Goal: Navigation & Orientation: Understand site structure

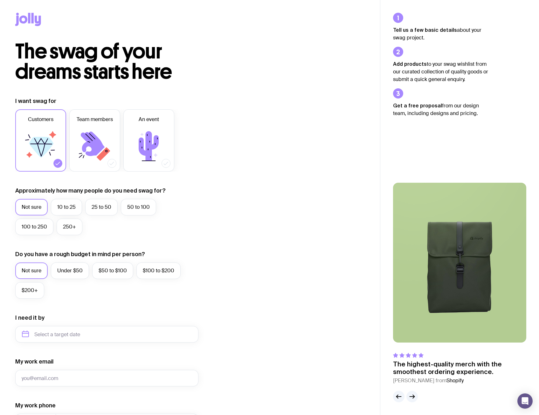
click at [33, 18] on icon at bounding box center [32, 18] width 2 height 10
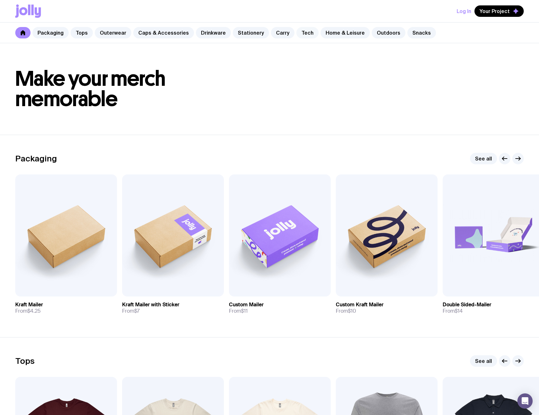
click at [296, 34] on link "Tech" at bounding box center [307, 32] width 22 height 11
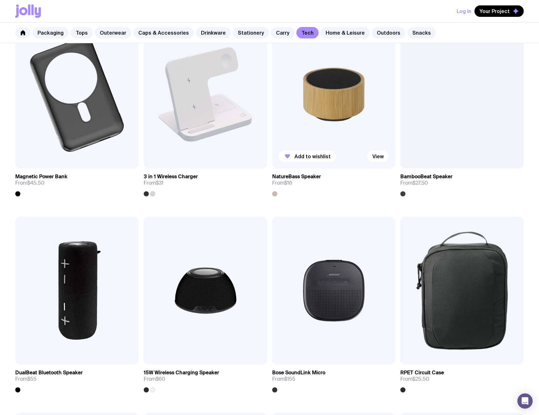
scroll to position [481, 0]
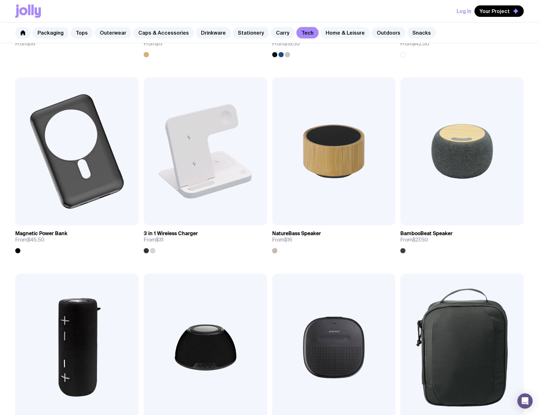
click at [339, 32] on link "Home & Leisure" at bounding box center [344, 32] width 49 height 11
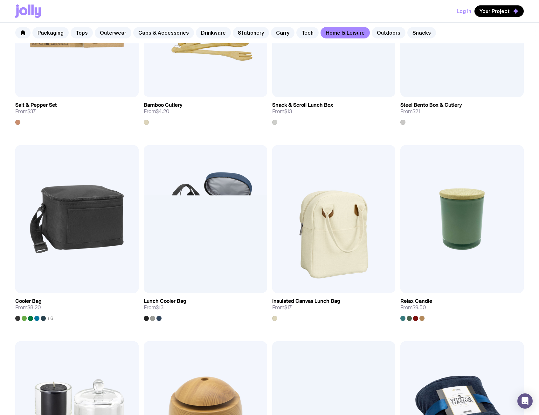
scroll to position [804, 0]
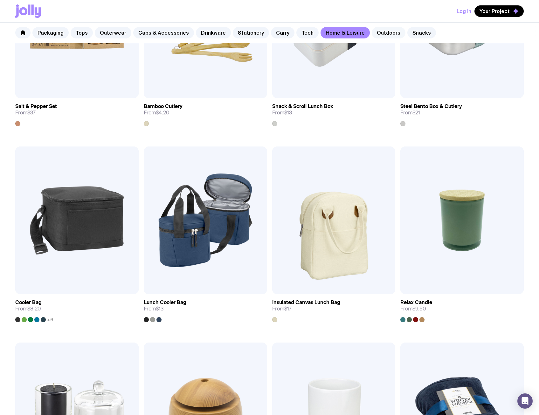
click at [384, 31] on link "Outdoors" at bounding box center [389, 32] width 34 height 11
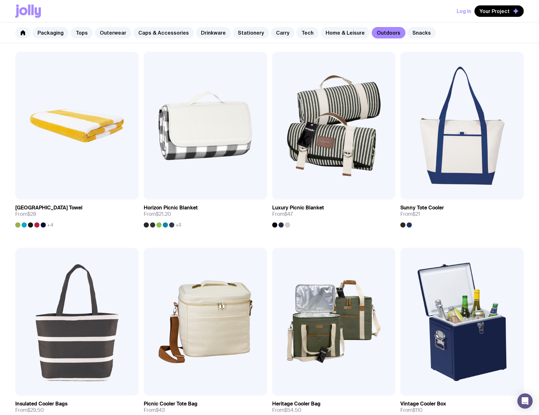
scroll to position [412, 0]
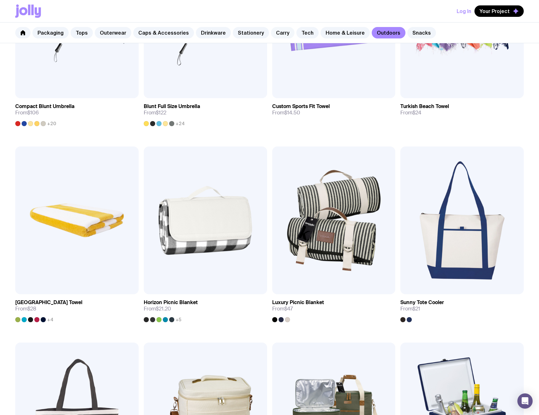
click at [271, 31] on link "Carry" at bounding box center [283, 32] width 24 height 11
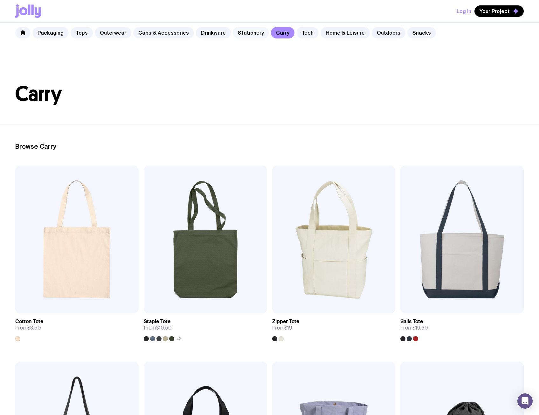
click at [239, 34] on link "Stationery" at bounding box center [251, 32] width 36 height 11
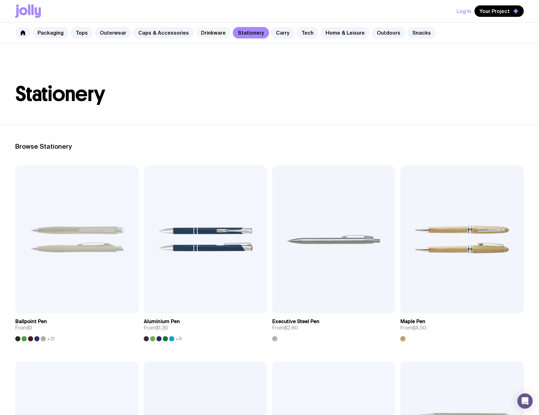
click at [199, 29] on link "Drinkware" at bounding box center [213, 32] width 35 height 11
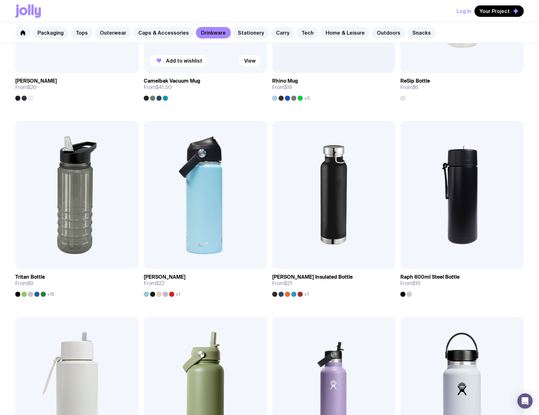
scroll to position [602, 0]
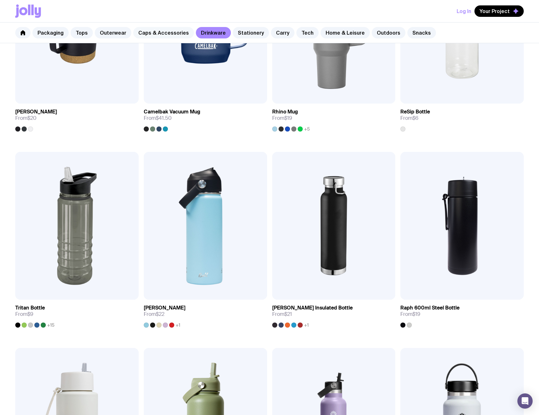
click at [157, 37] on link "Caps & Accessories" at bounding box center [163, 32] width 61 height 11
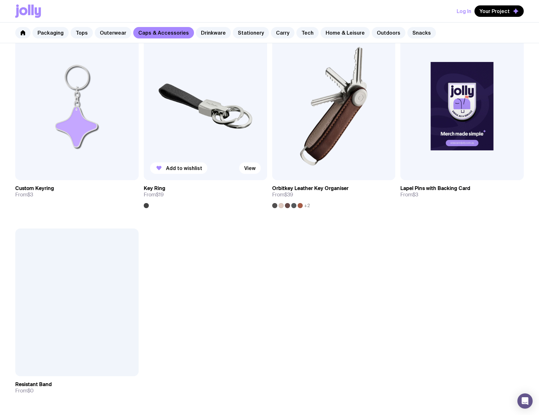
scroll to position [1113, 0]
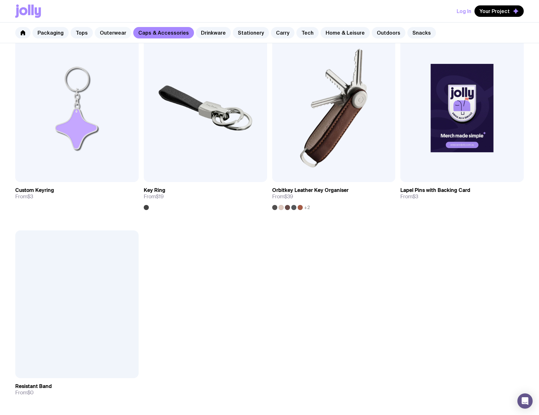
click at [111, 33] on link "Outerwear" at bounding box center [113, 32] width 37 height 11
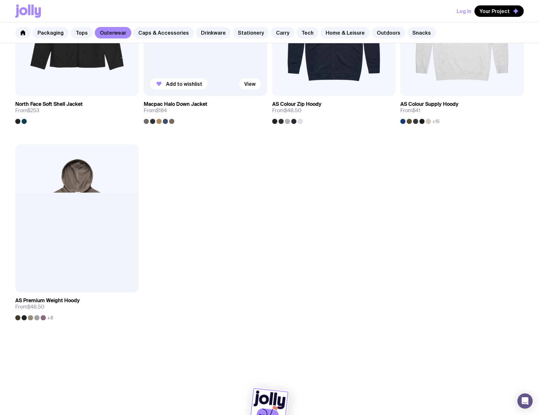
scroll to position [1016, 0]
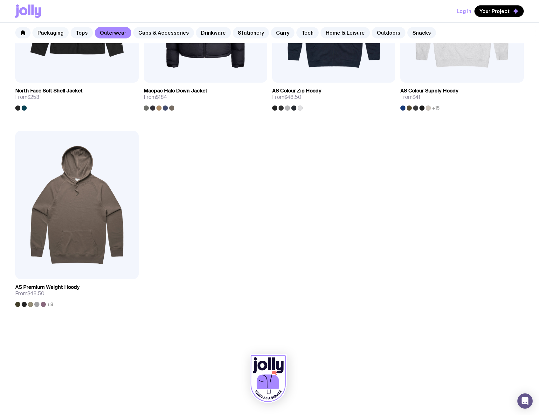
click at [58, 34] on link "Packaging" at bounding box center [50, 32] width 36 height 11
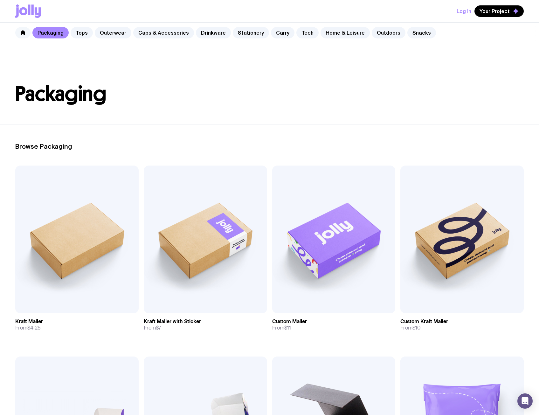
click at [24, 32] on icon at bounding box center [23, 32] width 4 height 5
